Goal: Find specific page/section: Locate a particular part of the current website

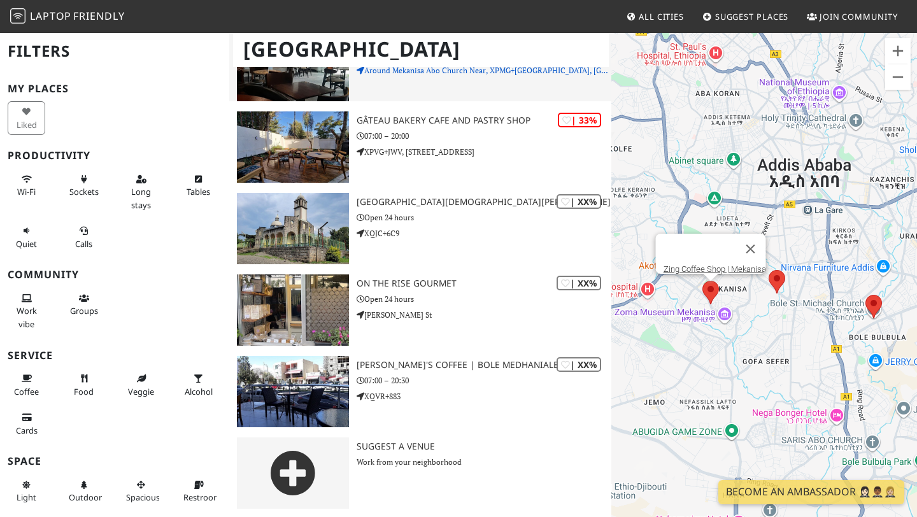
scroll to position [162, 0]
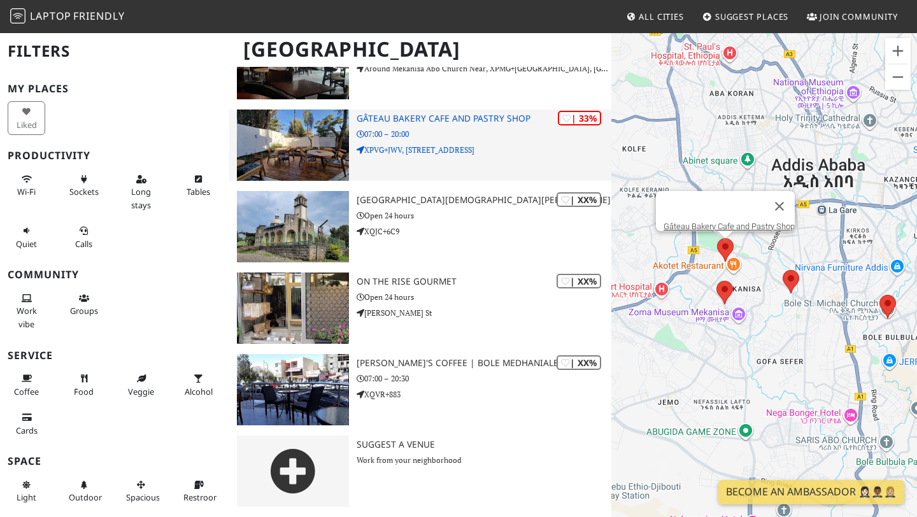
click at [281, 152] on img at bounding box center [293, 144] width 112 height 71
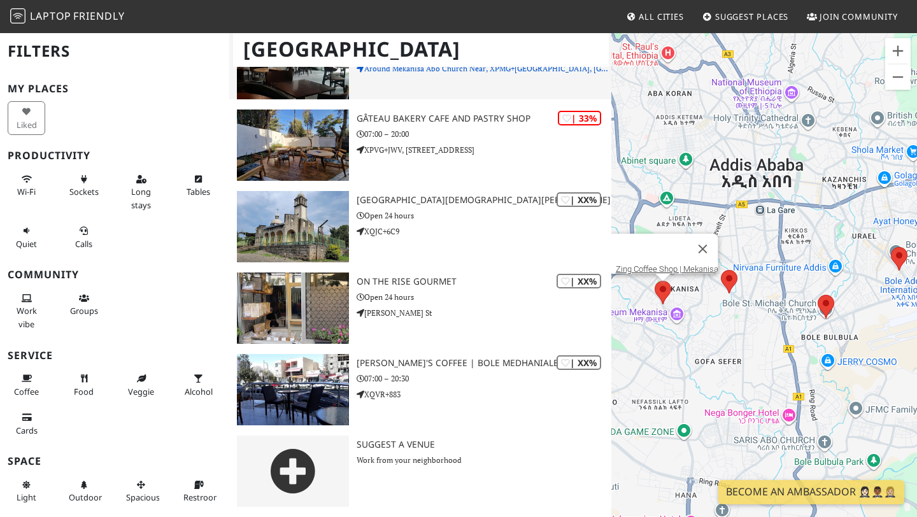
scroll to position [0, 0]
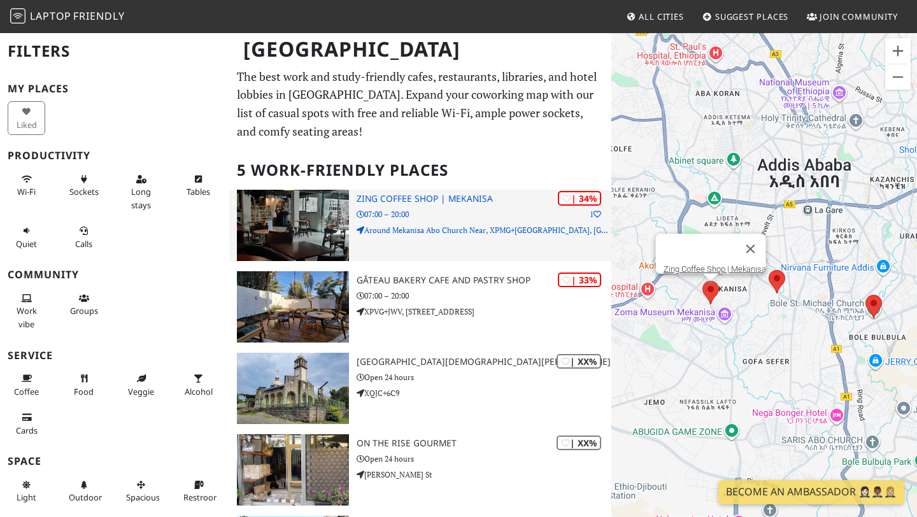
click at [306, 218] on img at bounding box center [293, 225] width 112 height 71
